Goal: Task Accomplishment & Management: Manage account settings

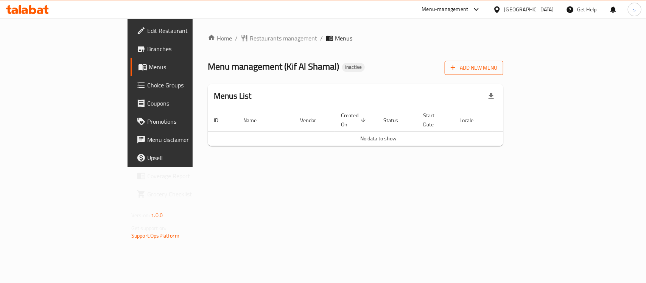
click at [498, 69] on span "Add New Menu" at bounding box center [474, 67] width 47 height 9
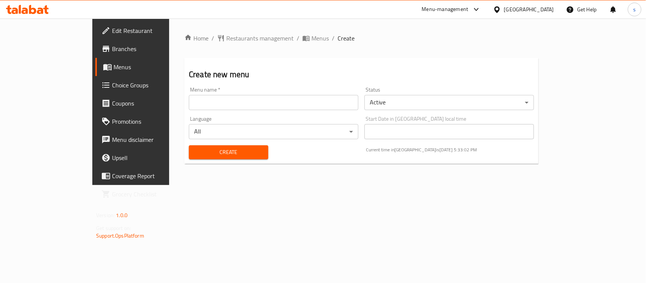
click at [211, 99] on input "text" at bounding box center [274, 102] width 170 height 15
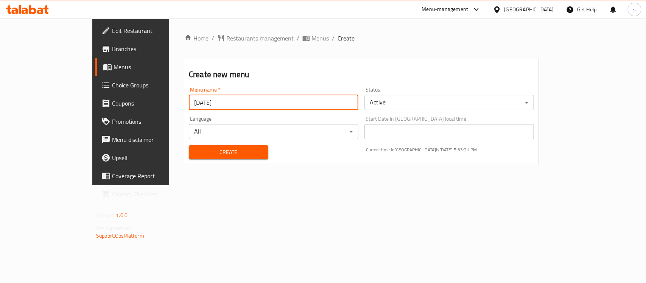
type input "[DATE]"
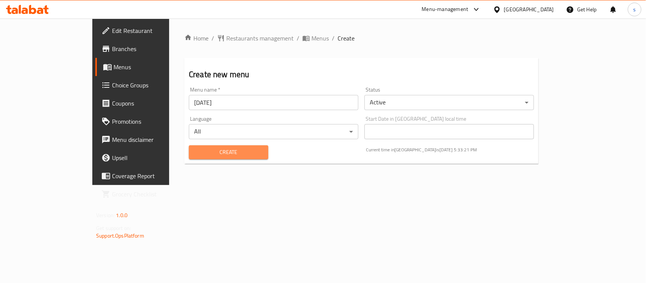
click at [217, 155] on span "Create" at bounding box center [228, 152] width 67 height 9
click at [209, 150] on span "Create" at bounding box center [228, 152] width 67 height 9
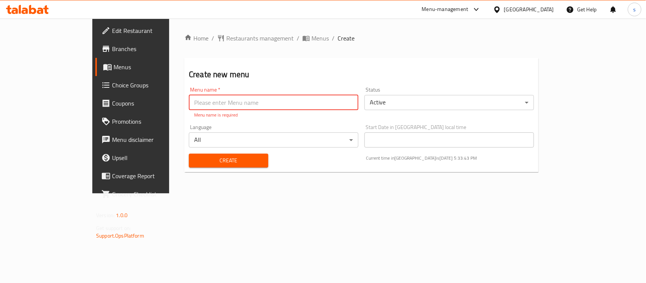
click at [246, 193] on div "Home / Restaurants management / Menus / Create Create new menu Menu name   * Me…" at bounding box center [361, 106] width 385 height 175
click at [114, 67] on span "Menus" at bounding box center [154, 66] width 81 height 9
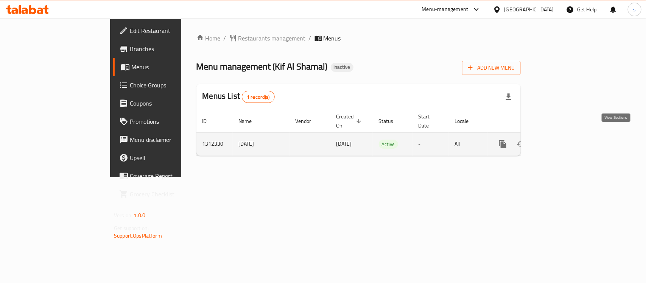
click at [562, 140] on icon "enhanced table" at bounding box center [557, 144] width 9 height 9
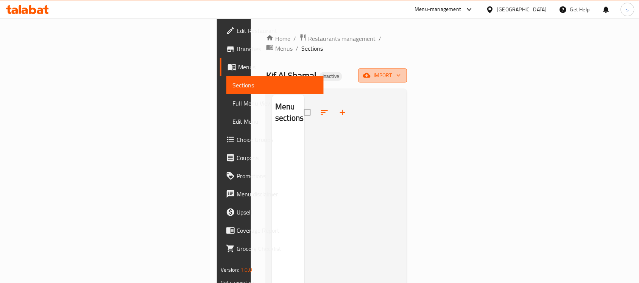
click at [402, 72] on icon "button" at bounding box center [399, 76] width 8 height 8
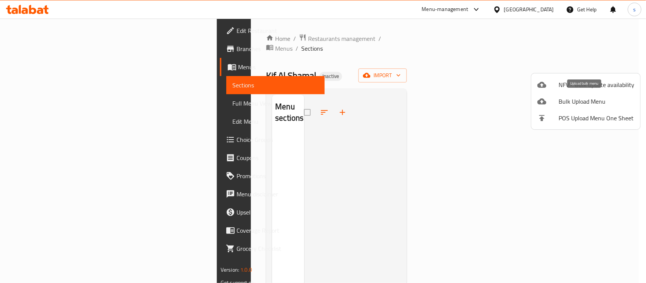
click at [579, 101] on span "Bulk Upload Menu" at bounding box center [597, 101] width 76 height 9
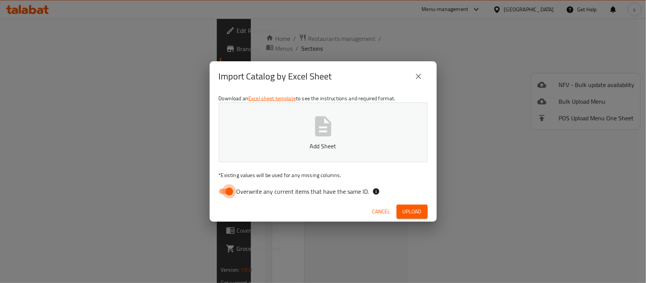
click at [223, 191] on input "Overwrite any current items that have the same ID." at bounding box center [229, 191] width 43 height 14
checkbox input "false"
click at [326, 129] on icon "button" at bounding box center [323, 126] width 16 height 20
click at [330, 134] on icon "button" at bounding box center [323, 126] width 16 height 20
click at [410, 215] on span "Upload" at bounding box center [412, 211] width 19 height 9
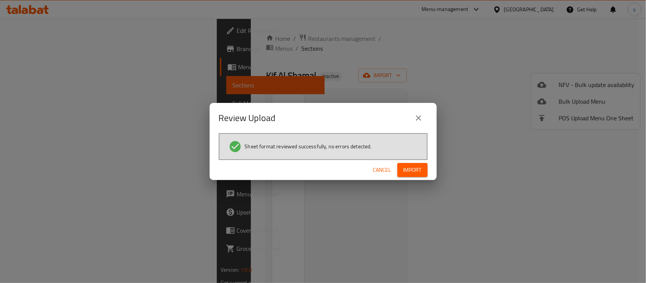
click at [378, 170] on span "Cancel" at bounding box center [382, 169] width 18 height 9
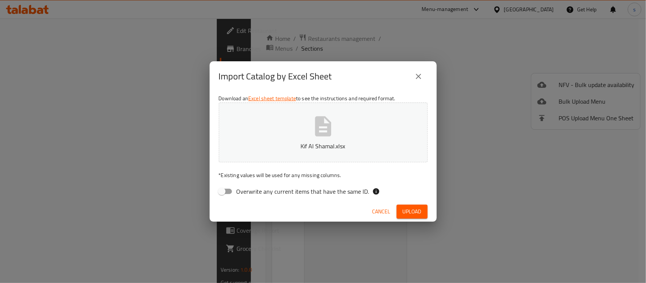
click at [379, 209] on span "Cancel" at bounding box center [382, 211] width 18 height 9
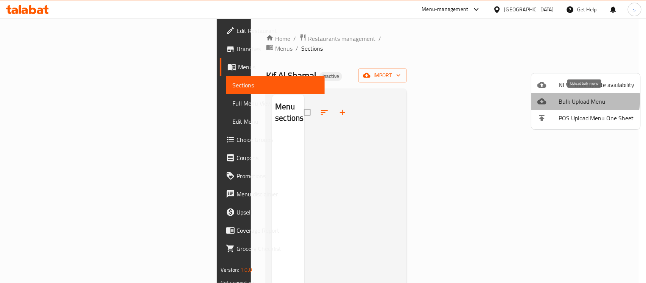
click at [576, 99] on span "Bulk Upload Menu" at bounding box center [597, 101] width 76 height 9
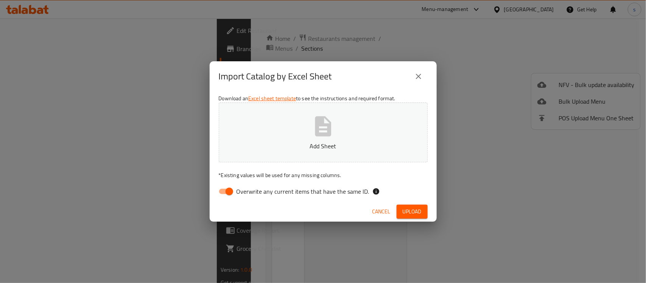
click at [229, 190] on input "Overwrite any current items that have the same ID." at bounding box center [229, 191] width 43 height 14
checkbox input "false"
click at [321, 136] on icon "button" at bounding box center [323, 126] width 16 height 20
click at [406, 214] on span "Upload" at bounding box center [412, 211] width 19 height 9
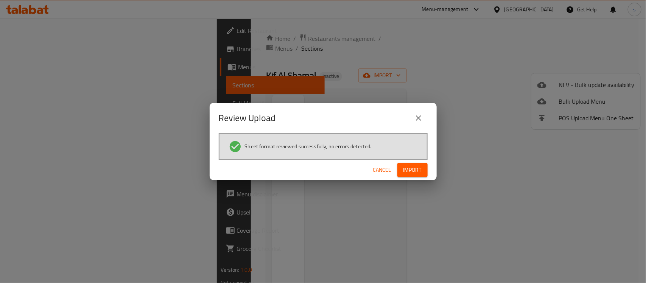
click at [415, 170] on span "Import" at bounding box center [413, 169] width 18 height 9
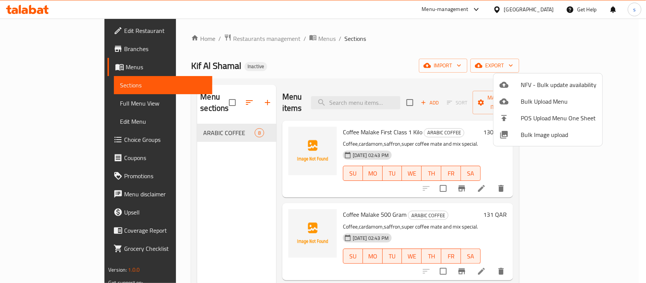
click at [414, 50] on div at bounding box center [323, 141] width 646 height 283
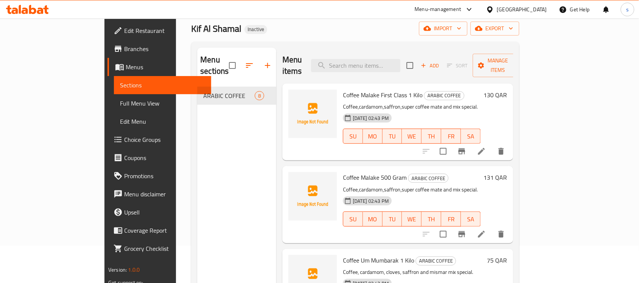
scroll to position [12, 0]
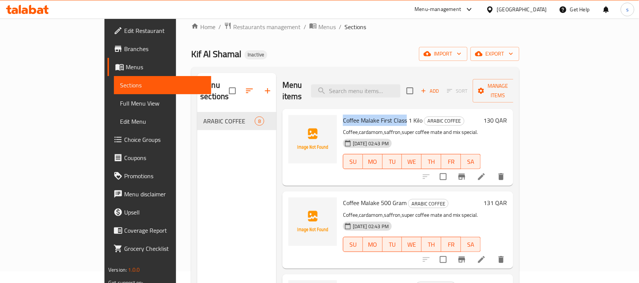
drag, startPoint x: 317, startPoint y: 110, endPoint x: 381, endPoint y: 114, distance: 64.1
click at [381, 115] on span "Coffee Malake First Class 1 Kilo" at bounding box center [383, 120] width 80 height 11
copy span "Coffee Malake First Class"
drag, startPoint x: 317, startPoint y: 190, endPoint x: 353, endPoint y: 193, distance: 36.5
click at [353, 197] on span "Coffee Malake 500 Gram" at bounding box center [375, 202] width 64 height 11
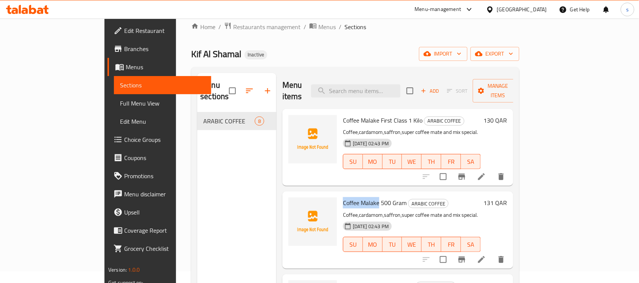
copy span "Coffee Malake"
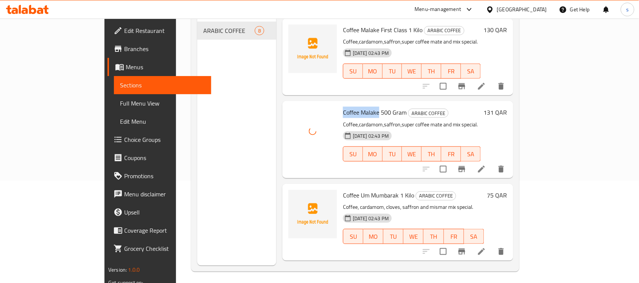
scroll to position [106, 0]
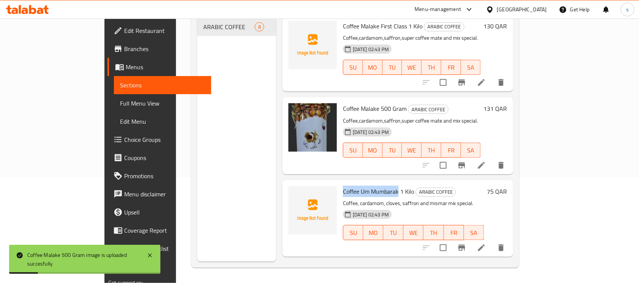
drag, startPoint x: 317, startPoint y: 180, endPoint x: 372, endPoint y: 185, distance: 55.5
click at [372, 186] on span "Coffee Um Mumbarak 1 Kilo" at bounding box center [378, 191] width 71 height 11
copy span "Coffee Um Mumbarak"
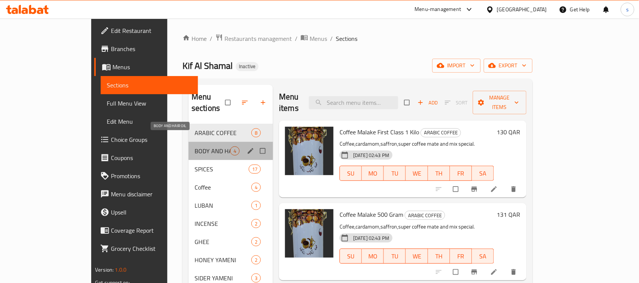
click at [195, 147] on span "BODY AND HAIR OIL" at bounding box center [213, 151] width 36 height 9
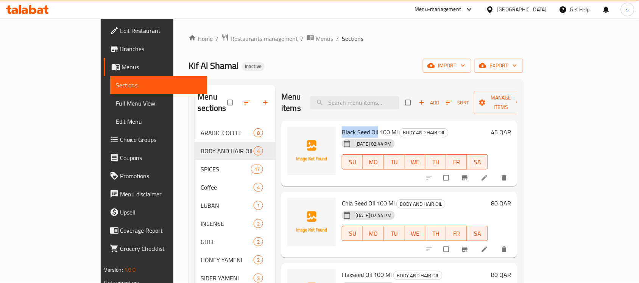
drag, startPoint x: 317, startPoint y: 122, endPoint x: 353, endPoint y: 124, distance: 36.1
click at [353, 126] on span "Black Seed Oil 100 Ml" at bounding box center [370, 131] width 56 height 11
copy span "Black Seed Oil"
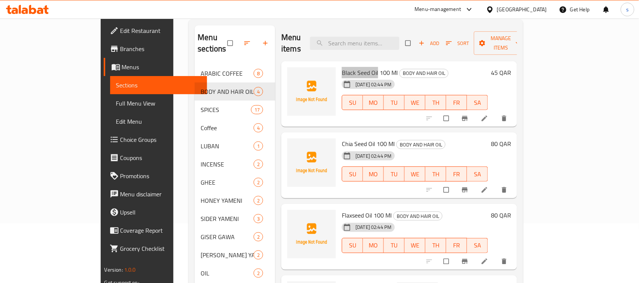
scroll to position [12, 0]
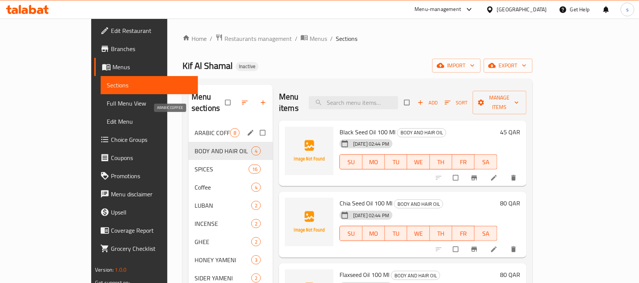
click at [195, 128] on span "ARABIC COFFEE" at bounding box center [213, 132] width 36 height 9
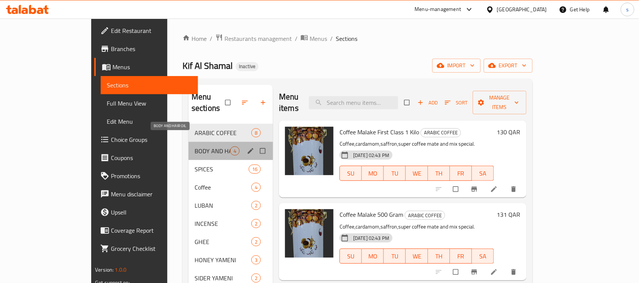
click at [195, 147] on span "BODY AND HAIR OIL" at bounding box center [213, 151] width 36 height 9
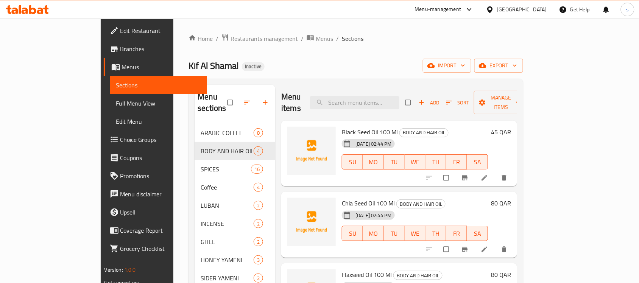
click at [342, 126] on span "Black Seed Oil 100 Ml" at bounding box center [370, 131] width 56 height 11
copy h6 "Black Seed Oil 100 Ml"
click at [342, 198] on span "Chia Seed Oil 100 Ml" at bounding box center [368, 203] width 53 height 11
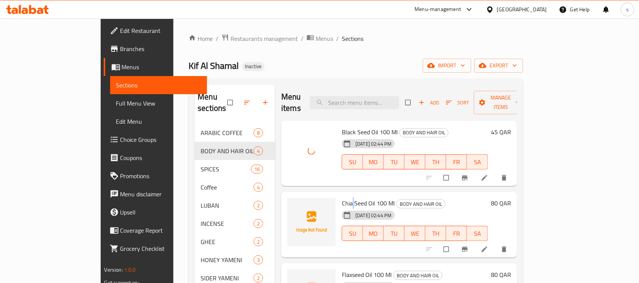
click at [342, 198] on span "Chia Seed Oil 100 Ml" at bounding box center [368, 203] width 53 height 11
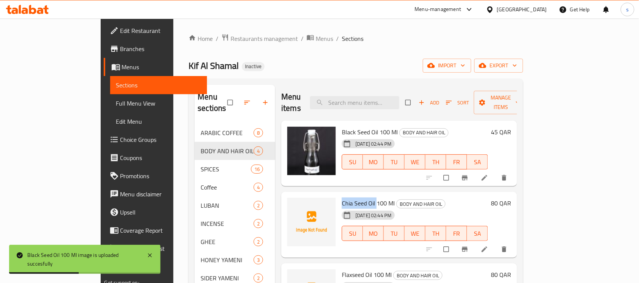
drag, startPoint x: 317, startPoint y: 192, endPoint x: 351, endPoint y: 194, distance: 34.2
click at [351, 198] on span "Chia Seed Oil 100 Ml" at bounding box center [368, 203] width 53 height 11
copy span "Chia Seed Oil"
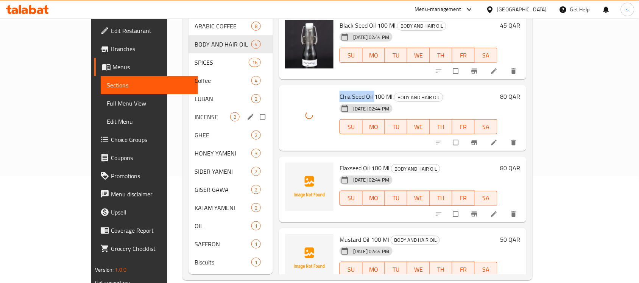
scroll to position [107, 0]
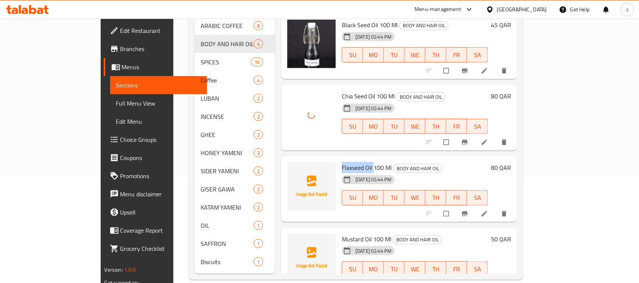
drag, startPoint x: 318, startPoint y: 156, endPoint x: 348, endPoint y: 158, distance: 30.0
click at [348, 162] on span "Flaxseed Oil 100 Ml" at bounding box center [367, 167] width 50 height 11
copy span "Flaxseed Oil"
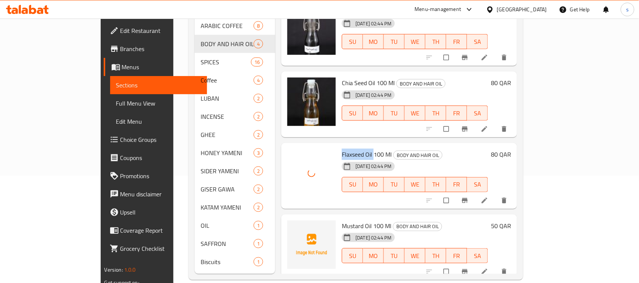
scroll to position [20, 0]
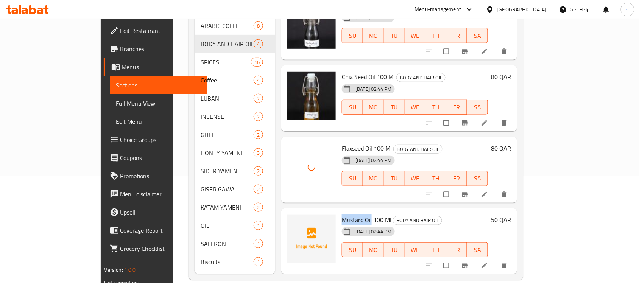
drag, startPoint x: 318, startPoint y: 210, endPoint x: 346, endPoint y: 209, distance: 27.3
click at [346, 214] on span "Mustard Oil 100 Ml" at bounding box center [367, 219] width 50 height 11
copy span "Mustard Oil"
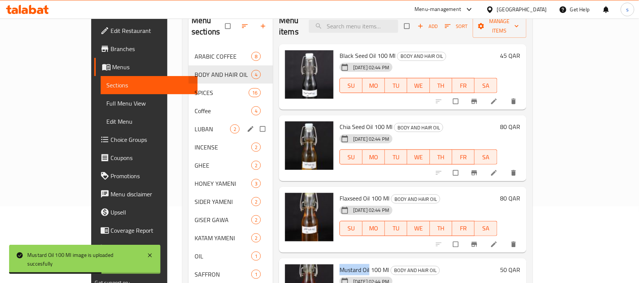
scroll to position [60, 0]
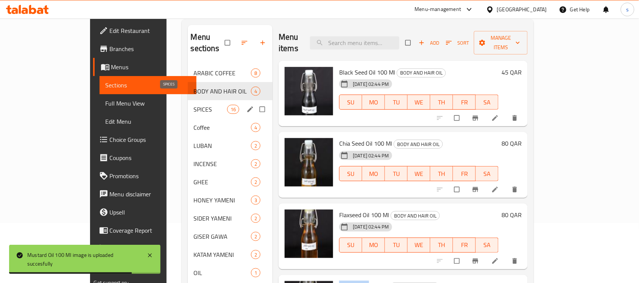
click at [194, 105] on span "SPICES" at bounding box center [210, 109] width 33 height 9
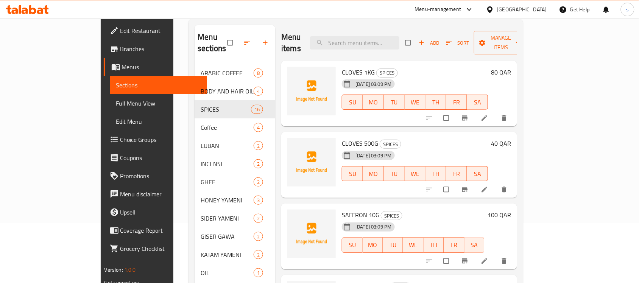
click at [342, 67] on span "CLOVES 1KG" at bounding box center [358, 72] width 33 height 11
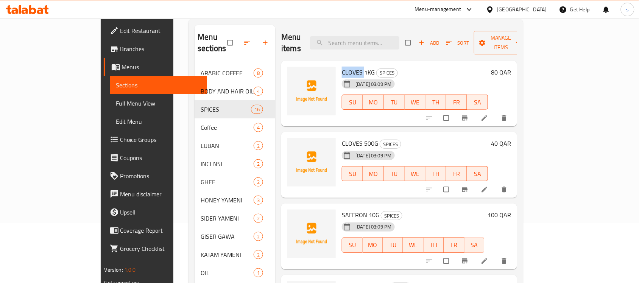
click at [342, 67] on span "CLOVES 1KG" at bounding box center [358, 72] width 33 height 11
click at [342, 138] on span "CLOVES 500G" at bounding box center [360, 143] width 36 height 11
copy span "CLOVES"
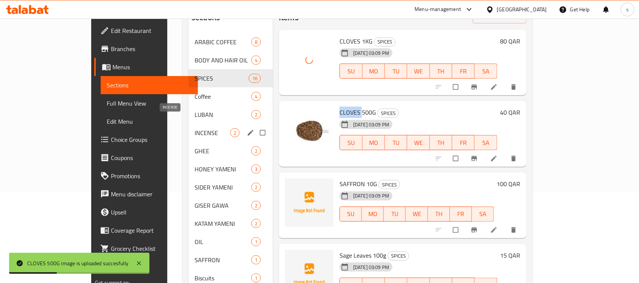
scroll to position [107, 0]
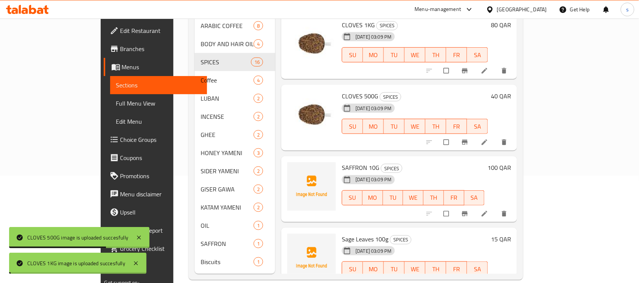
click at [342, 162] on span "SAFFRON 10G" at bounding box center [360, 167] width 37 height 11
copy span "SAFFRON"
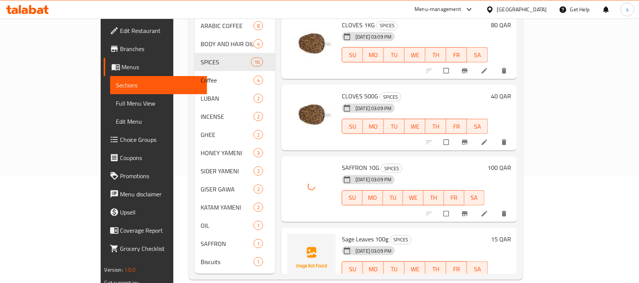
click at [342, 234] on span "Sage Leaves 100g" at bounding box center [365, 239] width 47 height 11
drag, startPoint x: 317, startPoint y: 228, endPoint x: 348, endPoint y: 229, distance: 31.5
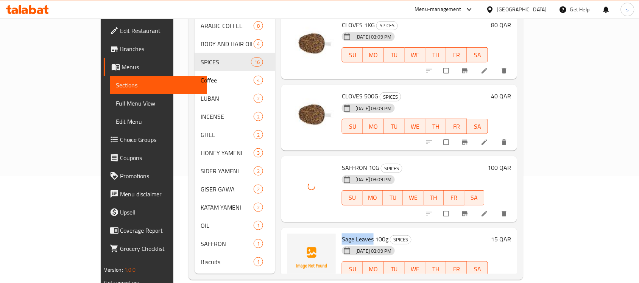
click at [348, 234] on span "Sage Leaves 100g" at bounding box center [365, 239] width 47 height 11
copy span "Sage Leaves"
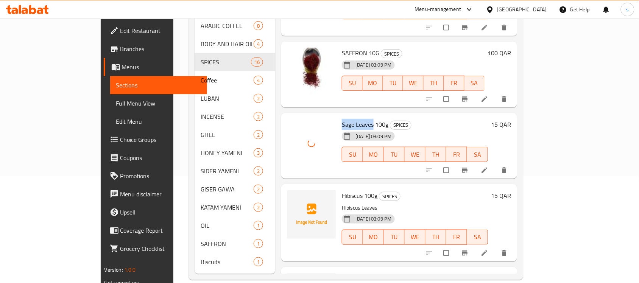
scroll to position [142, 0]
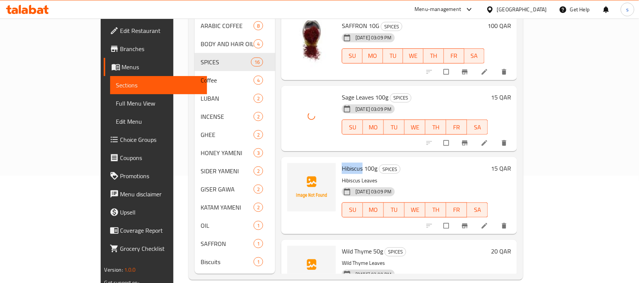
drag, startPoint x: 321, startPoint y: 158, endPoint x: 338, endPoint y: 161, distance: 17.2
click at [342, 163] on span "Hibiscus 100g" at bounding box center [360, 168] width 36 height 11
copy span "Hibiscus"
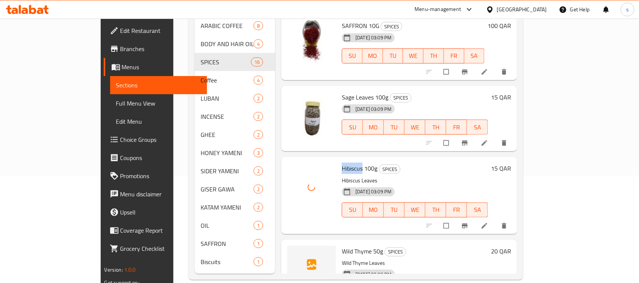
scroll to position [189, 0]
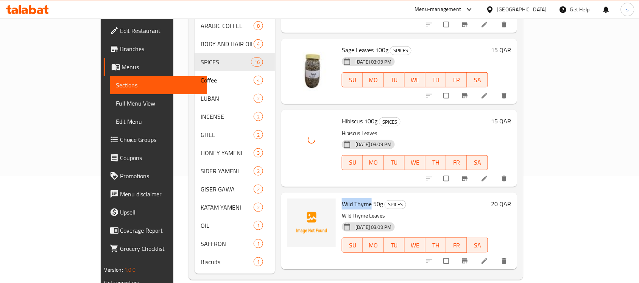
drag, startPoint x: 318, startPoint y: 194, endPoint x: 346, endPoint y: 195, distance: 28.0
click at [346, 198] on span "Wild Thyme 50g" at bounding box center [362, 203] width 41 height 11
copy span "Wild Thyme"
click at [342, 198] on span "Wild Thyme 50g" at bounding box center [362, 203] width 41 height 11
drag, startPoint x: 329, startPoint y: 192, endPoint x: 347, endPoint y: 193, distance: 18.2
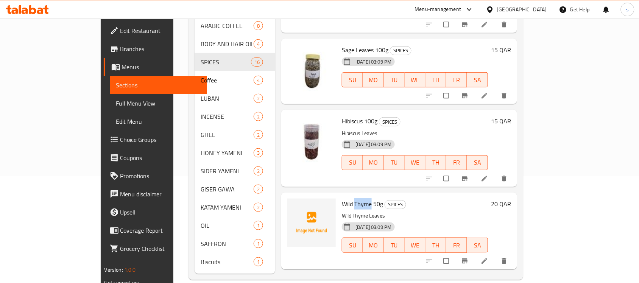
click at [347, 198] on span "Wild Thyme 50g" at bounding box center [362, 203] width 41 height 11
copy span "Thyme"
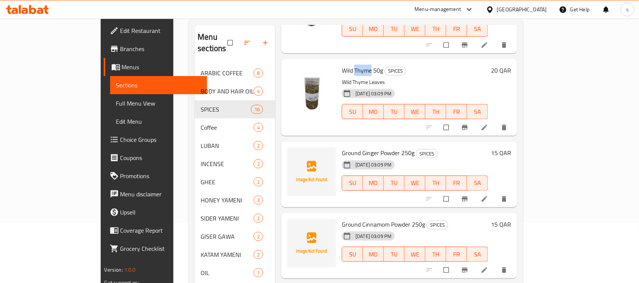
scroll to position [378, 0]
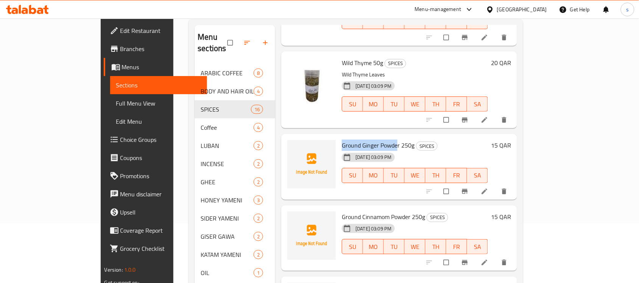
drag, startPoint x: 317, startPoint y: 134, endPoint x: 373, endPoint y: 134, distance: 56.8
click at [373, 140] on span "Ground Ginger Powder 250g" at bounding box center [378, 145] width 73 height 11
click at [343, 140] on span "Ground Ginger Powder 250g" at bounding box center [378, 145] width 73 height 11
drag, startPoint x: 337, startPoint y: 134, endPoint x: 353, endPoint y: 135, distance: 15.2
click at [353, 140] on span "Ground Ginger Powder 250g" at bounding box center [378, 145] width 73 height 11
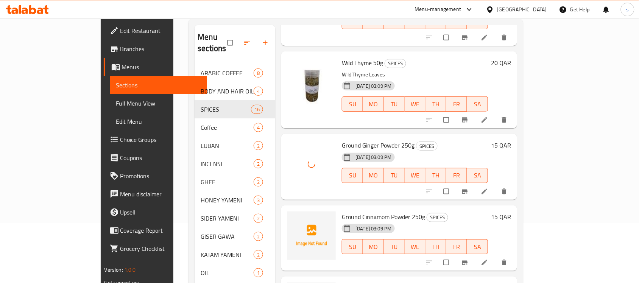
click at [346, 211] on span "Ground Cinnamom Powder 250g" at bounding box center [383, 216] width 83 height 11
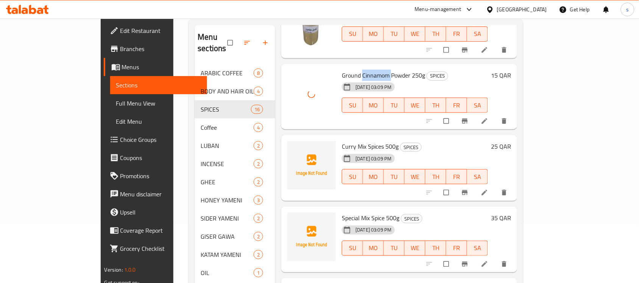
scroll to position [520, 0]
drag, startPoint x: 318, startPoint y: 134, endPoint x: 357, endPoint y: 137, distance: 39.1
click at [357, 140] on span "Curry Mix Spices 500g" at bounding box center [370, 145] width 57 height 11
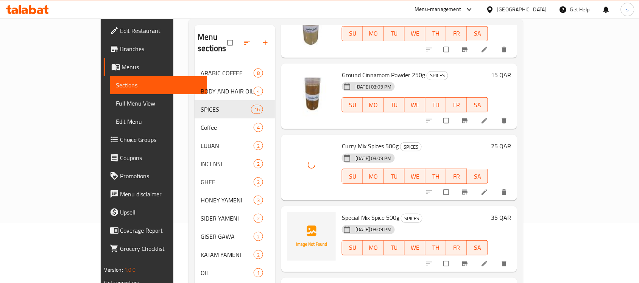
click at [342, 212] on span "Special Mix Spice 500g" at bounding box center [371, 217] width 58 height 11
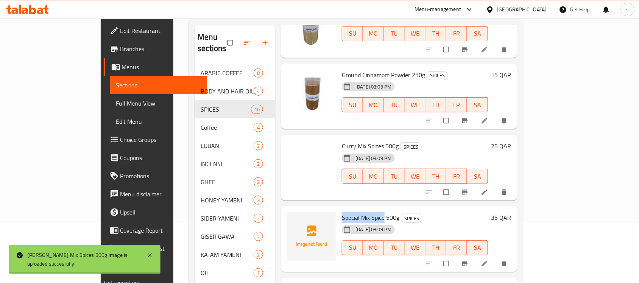
drag, startPoint x: 317, startPoint y: 207, endPoint x: 359, endPoint y: 207, distance: 42.4
click at [359, 209] on div "Special Mix Spice 500g SPICES 16-09-2025 03:09 PM SU MO TU WE TH FR SA" at bounding box center [415, 239] width 152 height 60
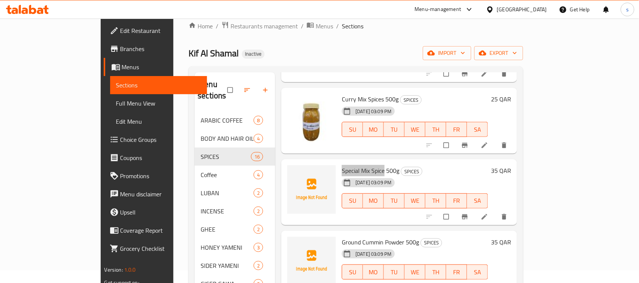
scroll to position [615, 0]
drag, startPoint x: 318, startPoint y: 230, endPoint x: 377, endPoint y: 229, distance: 58.7
click at [377, 236] on span "Ground Cummin Powder 500g" at bounding box center [380, 241] width 77 height 11
click at [344, 236] on span "Ground Cummin Powder 500g" at bounding box center [380, 241] width 77 height 11
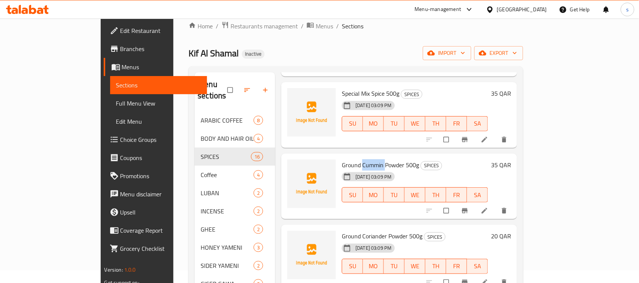
scroll to position [757, 0]
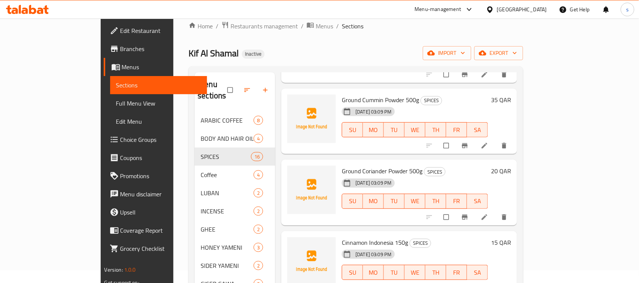
click at [349, 165] on span "Ground Coriander Powder 500g" at bounding box center [382, 170] width 81 height 11
click at [356, 237] on span "Cinnamon Indonesia 150g" at bounding box center [375, 242] width 66 height 11
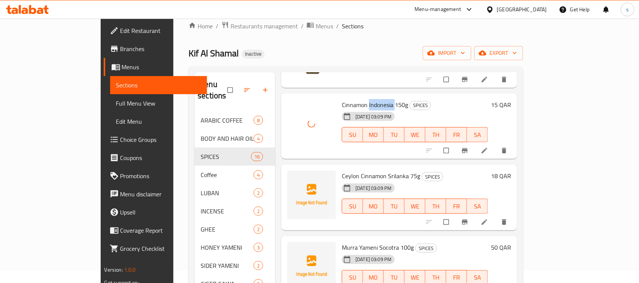
scroll to position [899, 0]
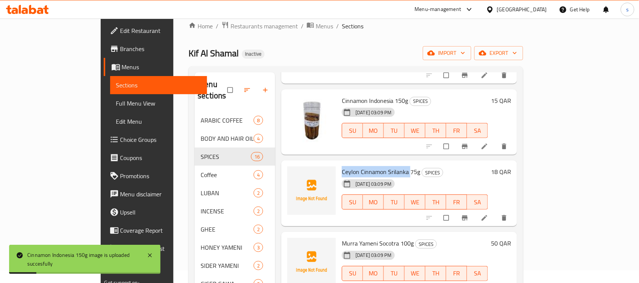
drag, startPoint x: 317, startPoint y: 162, endPoint x: 384, endPoint y: 161, distance: 66.3
click at [384, 166] on span "Ceylon Cinnamon Srilanka 75g" at bounding box center [381, 171] width 78 height 11
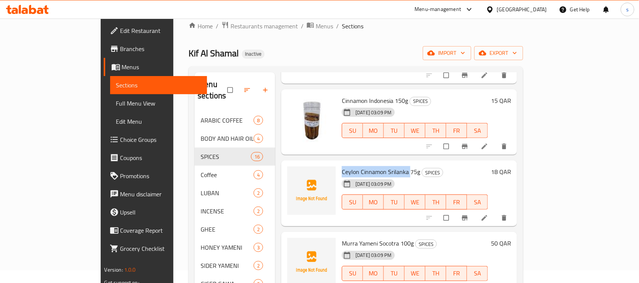
click at [351, 166] on span "Ceylon Cinnamon Srilanka 75g" at bounding box center [381, 171] width 78 height 11
click at [348, 166] on span "Ceylon Cinnamon Srilanka 75g" at bounding box center [381, 171] width 78 height 11
click at [373, 166] on span "Ceylon Cinnamon Srilanka 75g" at bounding box center [381, 171] width 78 height 11
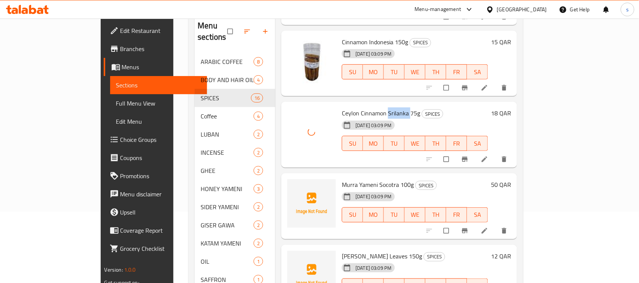
scroll to position [107, 0]
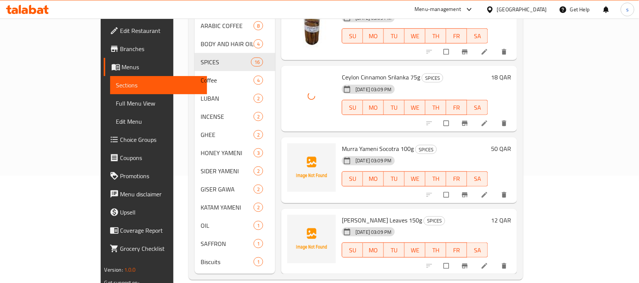
click at [342, 143] on span "Murra Yameni Socotra 100g" at bounding box center [378, 148] width 72 height 11
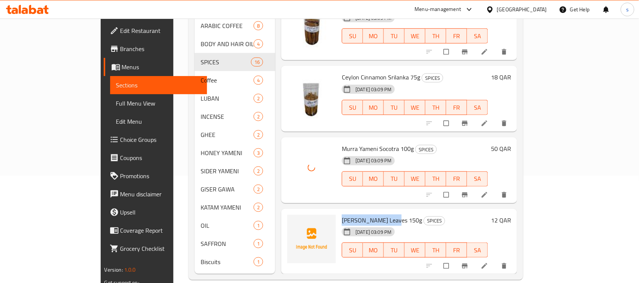
drag, startPoint x: 317, startPoint y: 207, endPoint x: 367, endPoint y: 210, distance: 50.1
click at [367, 215] on span "Senna Makki Leaves 150g" at bounding box center [382, 220] width 80 height 11
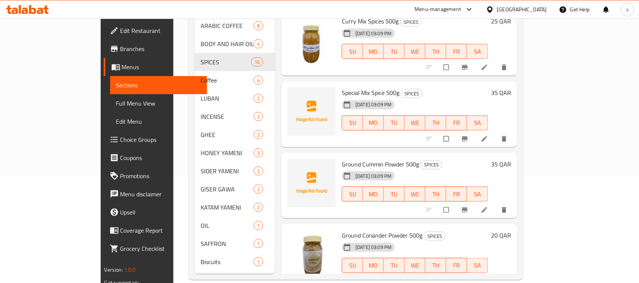
scroll to position [567, 0]
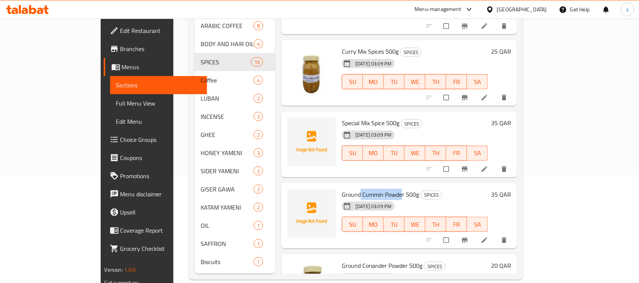
drag, startPoint x: 335, startPoint y: 183, endPoint x: 378, endPoint y: 182, distance: 42.0
click at [378, 189] on span "Ground Cummin Powder 500g" at bounding box center [380, 194] width 77 height 11
click at [347, 189] on span "Ground Cummin Powder 500g" at bounding box center [380, 194] width 77 height 11
drag, startPoint x: 336, startPoint y: 183, endPoint x: 377, endPoint y: 184, distance: 40.6
click at [377, 189] on span "Ground Cummin Powder 500g" at bounding box center [380, 194] width 77 height 11
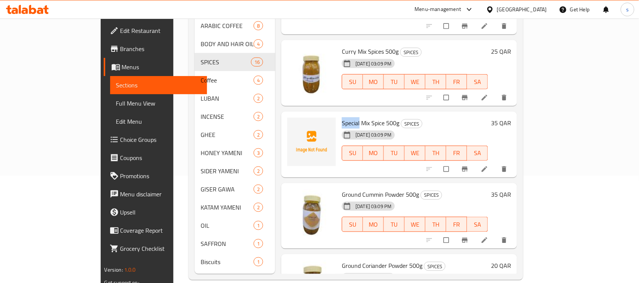
drag, startPoint x: 317, startPoint y: 112, endPoint x: 334, endPoint y: 114, distance: 17.5
click at [342, 117] on span "Special Mix Spice 500g" at bounding box center [371, 122] width 58 height 11
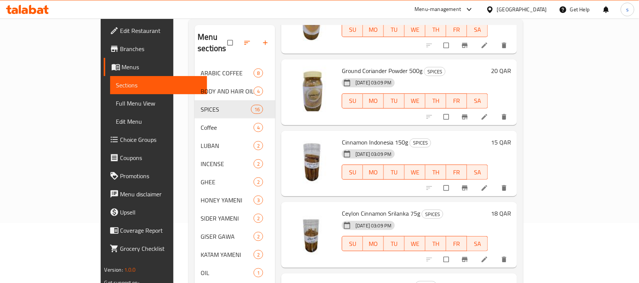
scroll to position [899, 0]
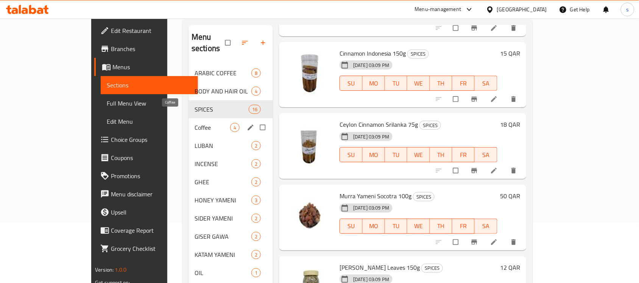
click at [195, 123] on span "Coffee" at bounding box center [213, 127] width 36 height 9
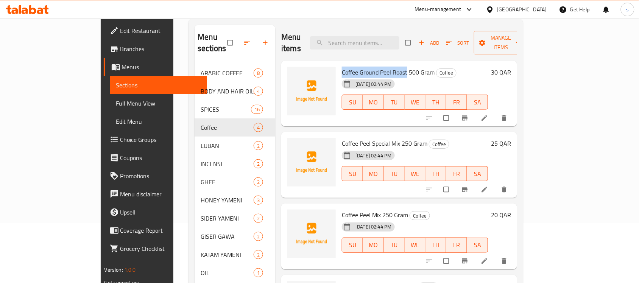
drag, startPoint x: 317, startPoint y: 61, endPoint x: 382, endPoint y: 65, distance: 66.0
click at [382, 67] on span "Coffee Ground Peel Roast 500 Gram" at bounding box center [388, 72] width 93 height 11
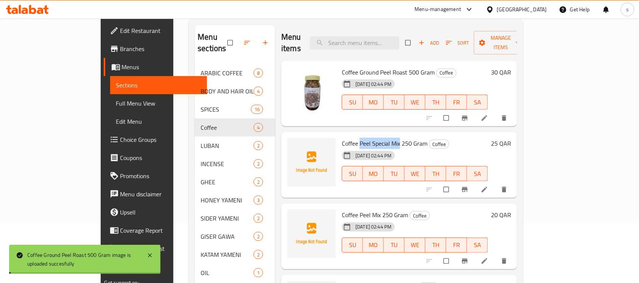
drag, startPoint x: 335, startPoint y: 133, endPoint x: 374, endPoint y: 135, distance: 38.7
click at [374, 138] on span "Coffee Peel Special Mix 250 Gram" at bounding box center [385, 143] width 86 height 11
click at [342, 138] on span "Coffee Peel Special Mix 250 Gram" at bounding box center [385, 143] width 86 height 11
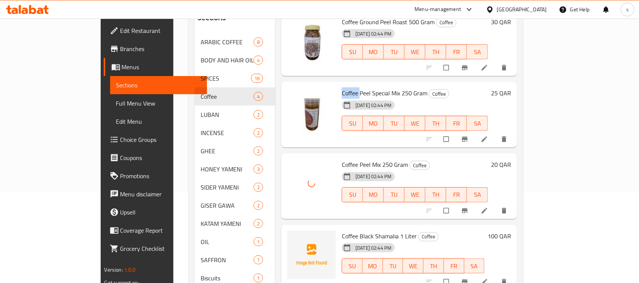
scroll to position [107, 0]
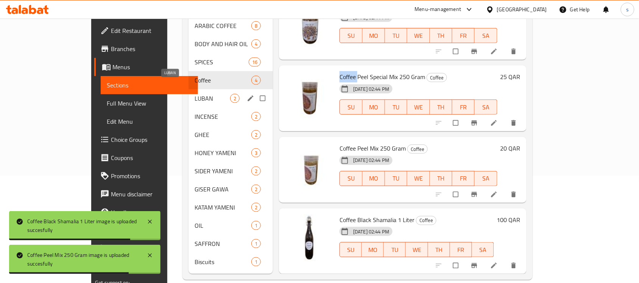
click at [195, 94] on span "LUBAN" at bounding box center [213, 98] width 36 height 9
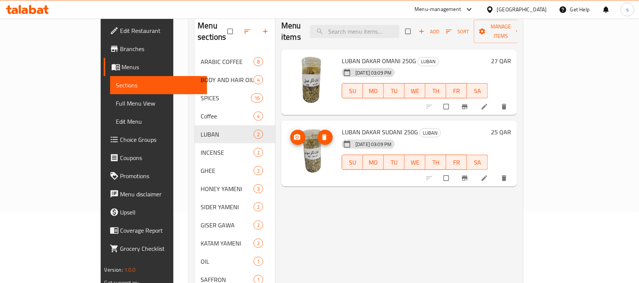
scroll to position [95, 0]
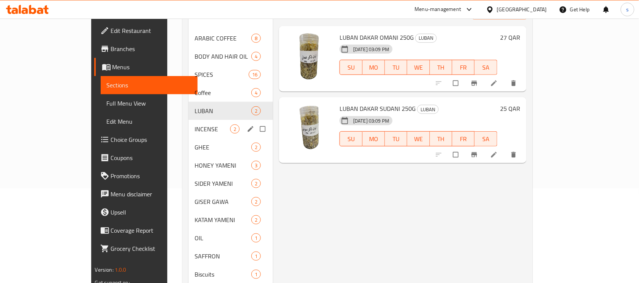
click at [195, 125] on span "INCENSE" at bounding box center [213, 129] width 36 height 9
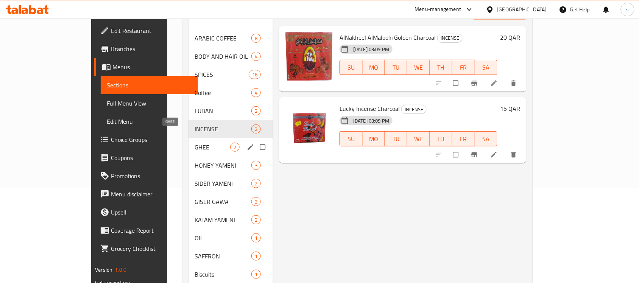
click at [195, 143] on span "GHEE" at bounding box center [213, 147] width 36 height 9
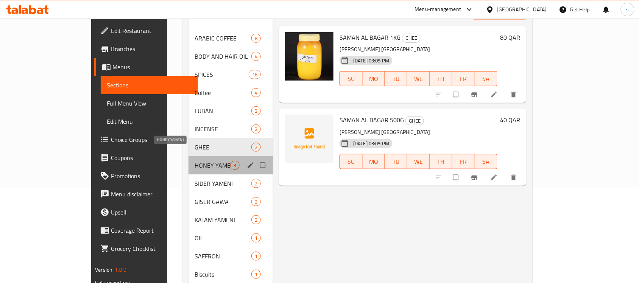
click at [195, 161] on span "HONEY YAMENI" at bounding box center [213, 165] width 36 height 9
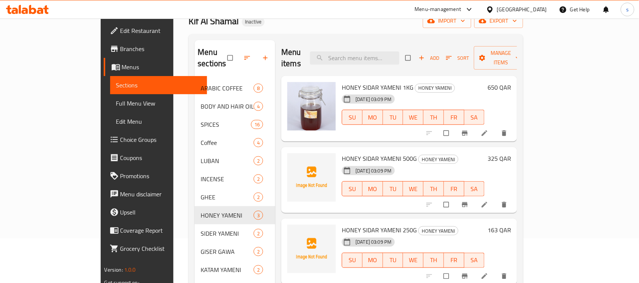
scroll to position [47, 0]
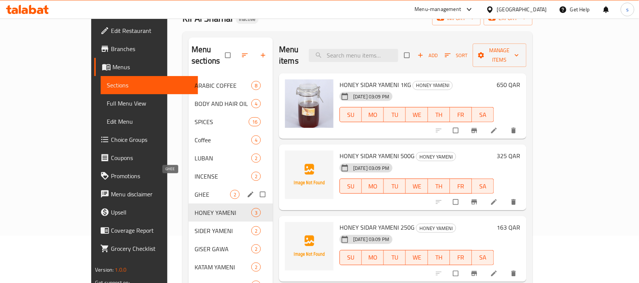
click at [195, 190] on span "GHEE" at bounding box center [213, 194] width 36 height 9
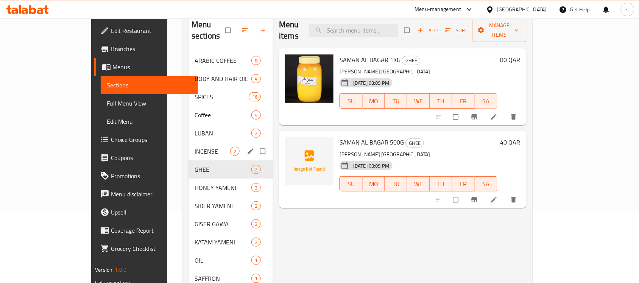
scroll to position [95, 0]
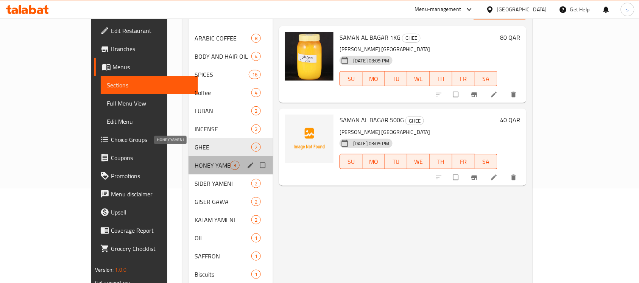
click at [195, 161] on span "HONEY YAMENI" at bounding box center [213, 165] width 36 height 9
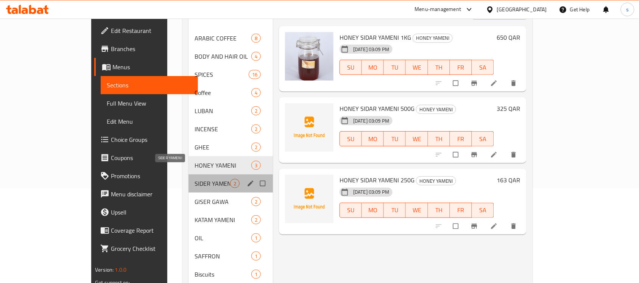
click at [195, 179] on span "SIDER YAMENI" at bounding box center [213, 183] width 36 height 9
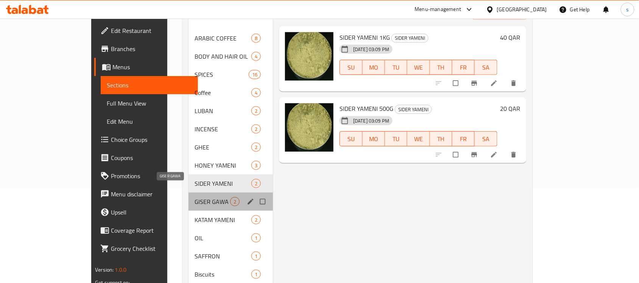
click at [195, 197] on span "GISER GAWA" at bounding box center [213, 201] width 36 height 9
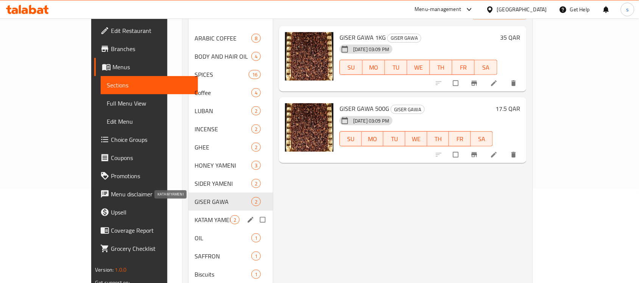
click at [195, 215] on span "KATAM YAMENI" at bounding box center [213, 219] width 36 height 9
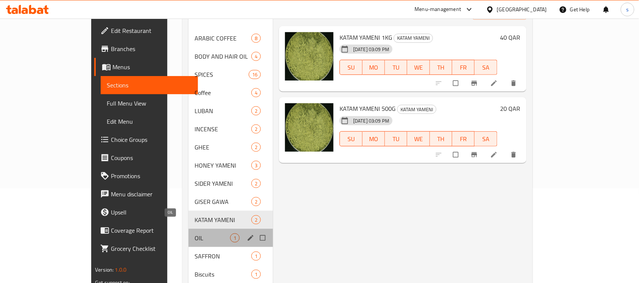
click at [195, 234] on span "OIL" at bounding box center [213, 238] width 36 height 9
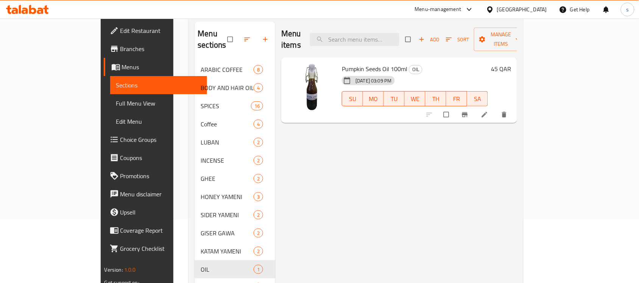
scroll to position [107, 0]
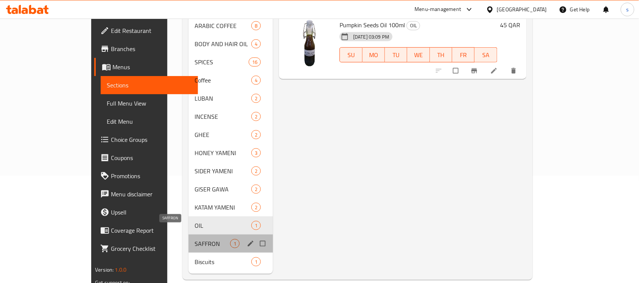
click at [195, 239] on span "SAFFRON" at bounding box center [213, 243] width 36 height 9
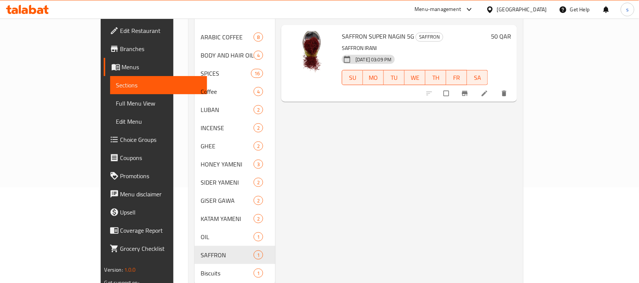
scroll to position [107, 0]
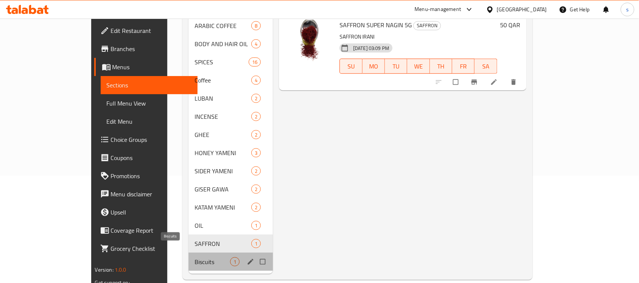
click at [195, 257] on span "Biscuits" at bounding box center [213, 261] width 36 height 9
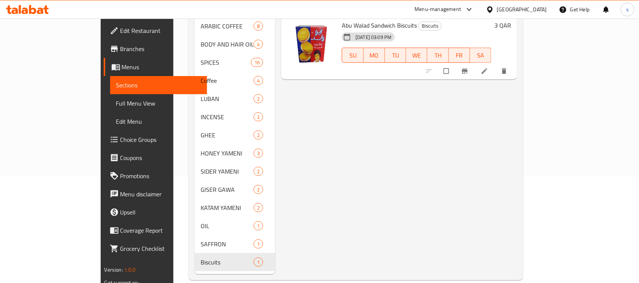
scroll to position [107, 0]
click at [116, 103] on span "Full Menu View" at bounding box center [158, 103] width 85 height 9
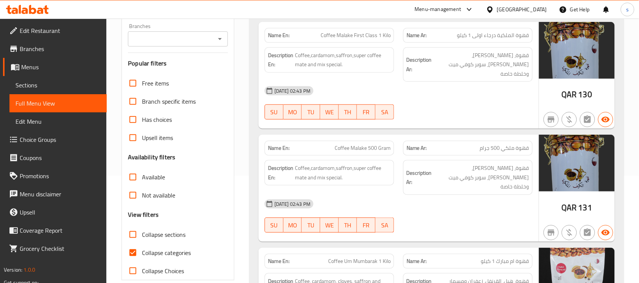
click at [133, 251] on input "Collapse categories" at bounding box center [133, 253] width 18 height 18
checkbox input "false"
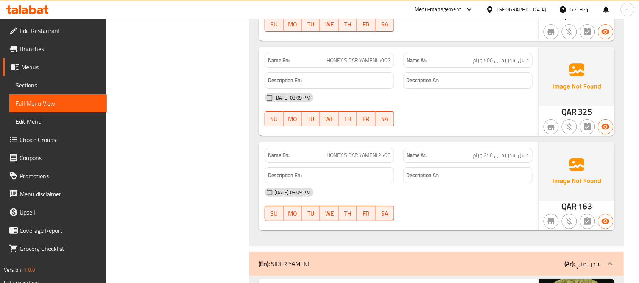
scroll to position [4165, 0]
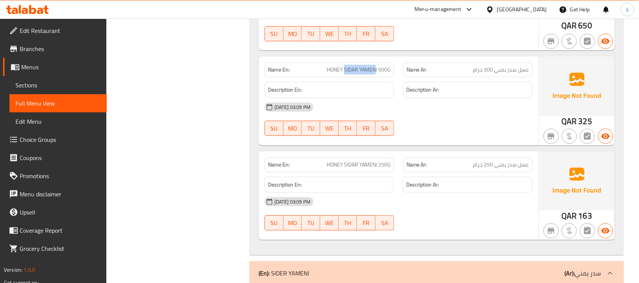
drag, startPoint x: 345, startPoint y: 48, endPoint x: 377, endPoint y: 50, distance: 32.2
click at [377, 66] on span "HONEY SIDAR YAMENI 500G" at bounding box center [359, 70] width 64 height 8
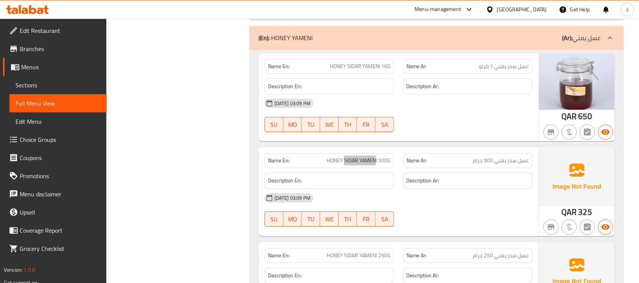
scroll to position [4070, 0]
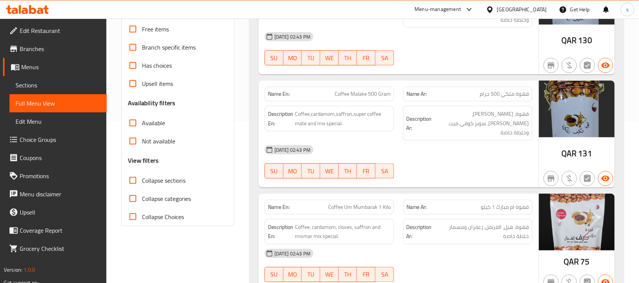
scroll to position [171, 0]
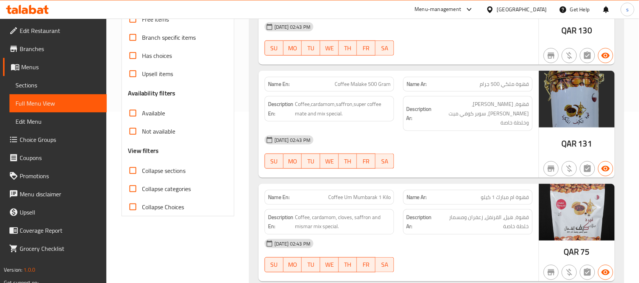
click at [158, 168] on span "Collapse sections" at bounding box center [164, 170] width 44 height 9
click at [142, 168] on input "Collapse sections" at bounding box center [133, 171] width 18 height 18
checkbox input "true"
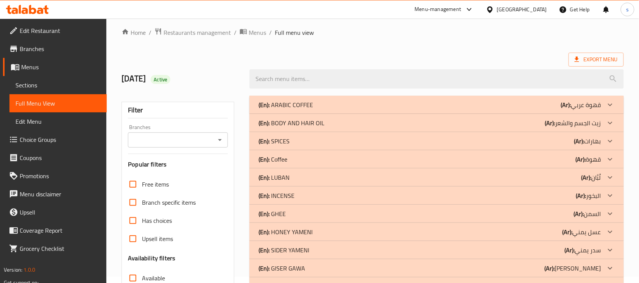
scroll to position [0, 0]
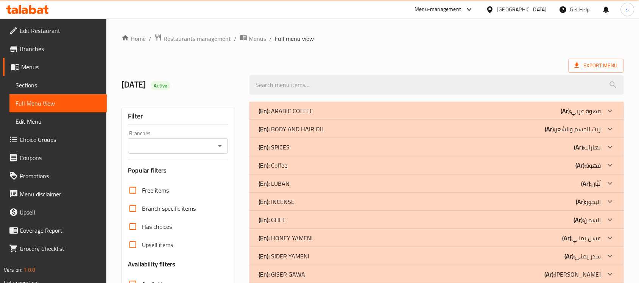
click at [333, 112] on div "(En): ARABIC COFFEE (Ar): قهوة عربي" at bounding box center [430, 110] width 343 height 9
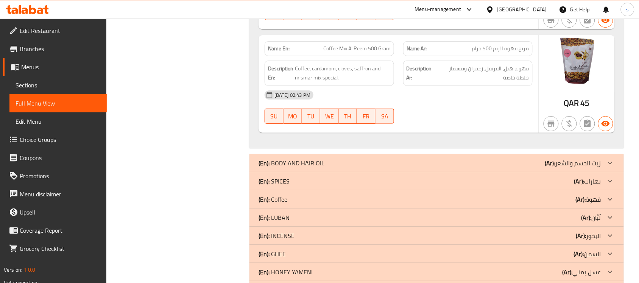
scroll to position [852, 0]
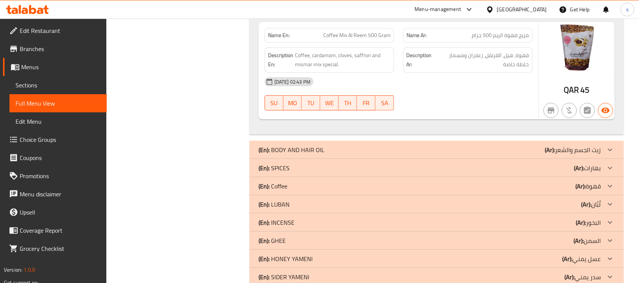
click at [335, 145] on div "(En): BODY AND HAIR OIL (Ar): زيت الجسم والشعر" at bounding box center [430, 149] width 343 height 9
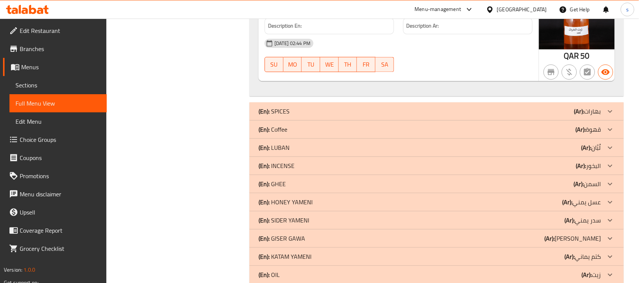
scroll to position [1325, 0]
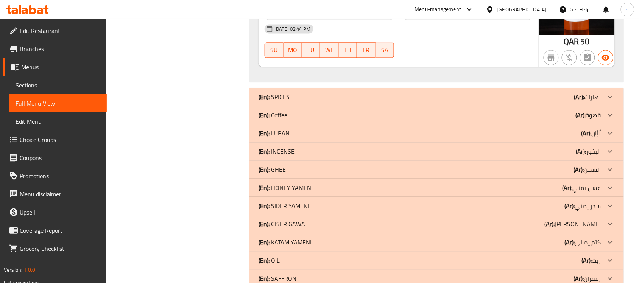
click at [330, 92] on div "(En): SPICES (Ar): بهارات" at bounding box center [430, 96] width 343 height 9
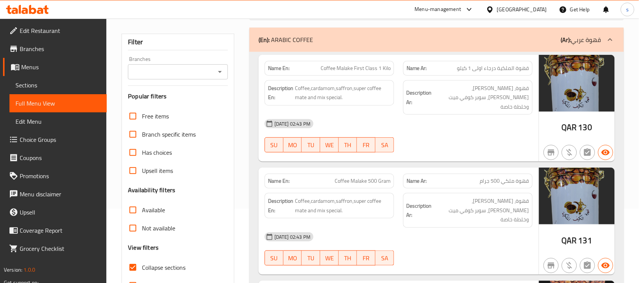
scroll to position [47, 0]
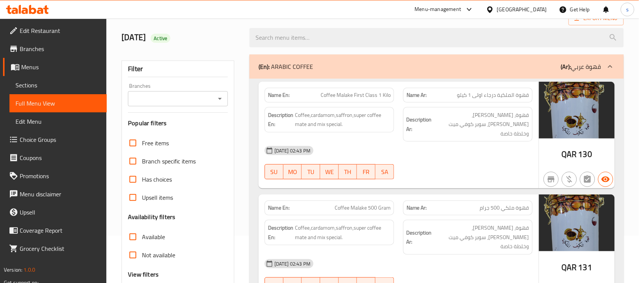
drag, startPoint x: 317, startPoint y: 68, endPoint x: 279, endPoint y: 66, distance: 38.7
click at [279, 66] on div "(En): ARABIC COFFEE (Ar): قهوة عربي" at bounding box center [430, 66] width 343 height 9
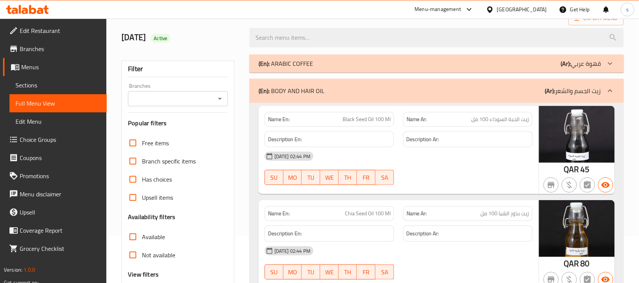
click at [288, 60] on p "(En): ARABIC COFFEE" at bounding box center [286, 63] width 55 height 9
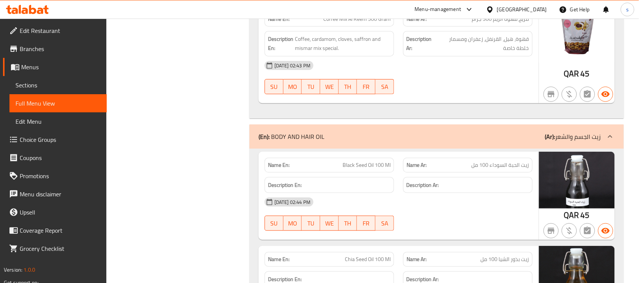
scroll to position [899, 0]
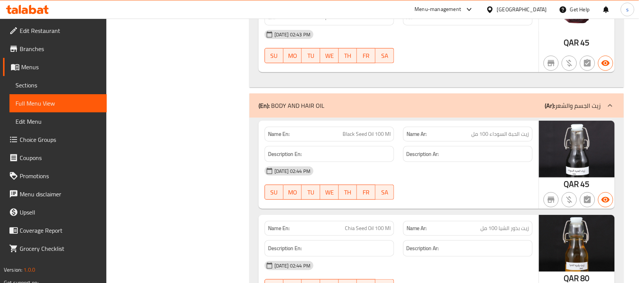
click at [32, 84] on span "Sections" at bounding box center [58, 85] width 85 height 9
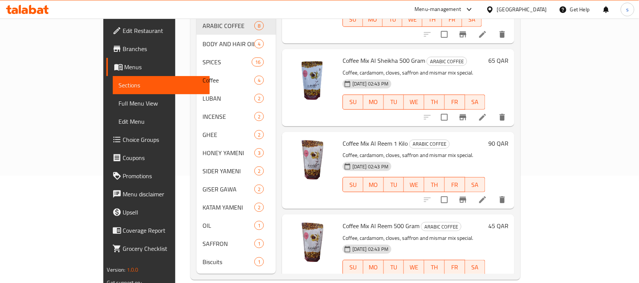
scroll to position [379, 0]
